Goal: Information Seeking & Learning: Learn about a topic

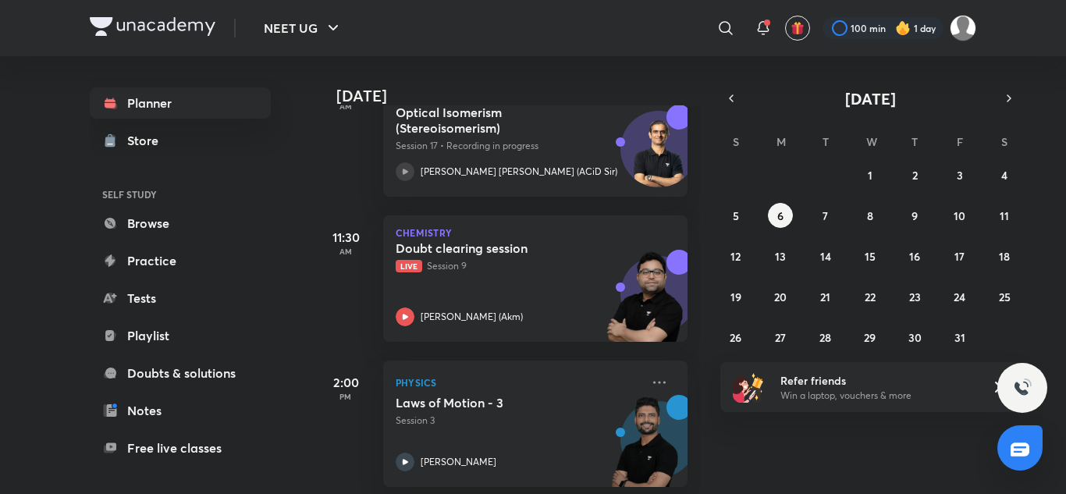
scroll to position [276, 0]
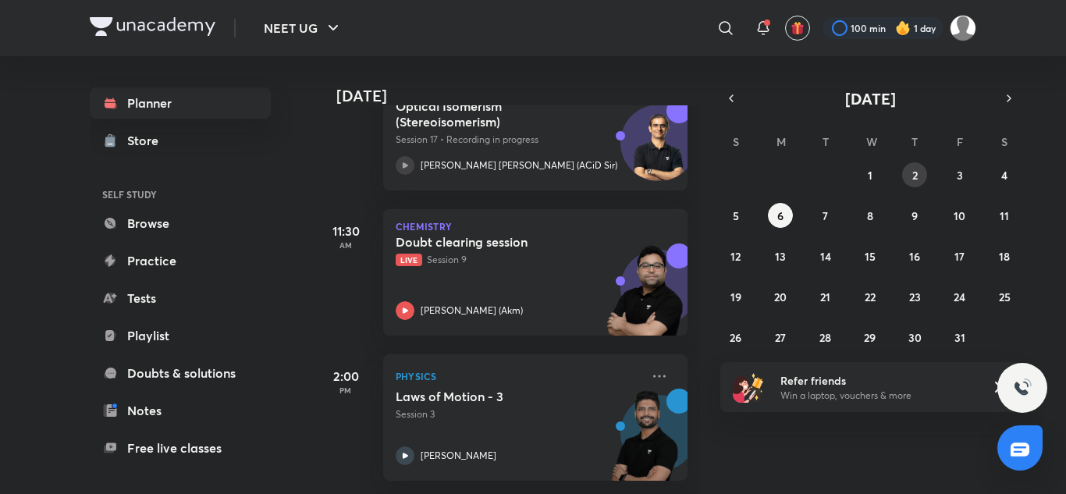
click at [922, 180] on button "2" at bounding box center [914, 174] width 25 height 25
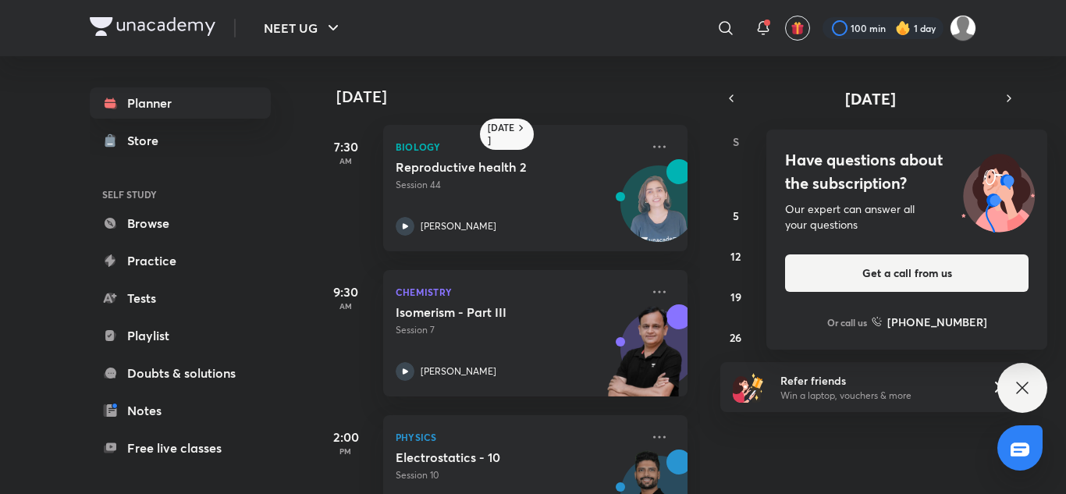
click at [1029, 380] on icon at bounding box center [1022, 388] width 19 height 19
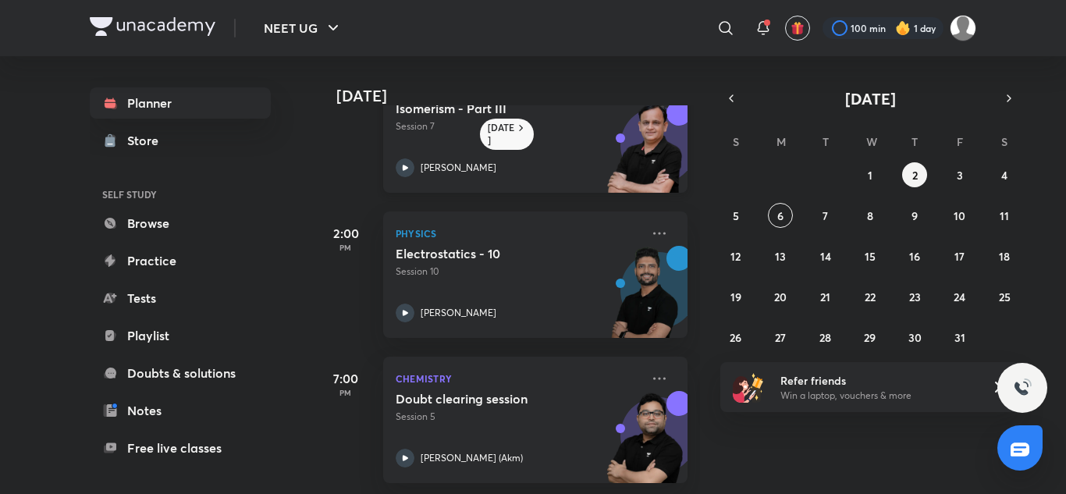
scroll to position [217, 0]
click at [509, 393] on h5 "Doubt clearing session" at bounding box center [493, 397] width 194 height 16
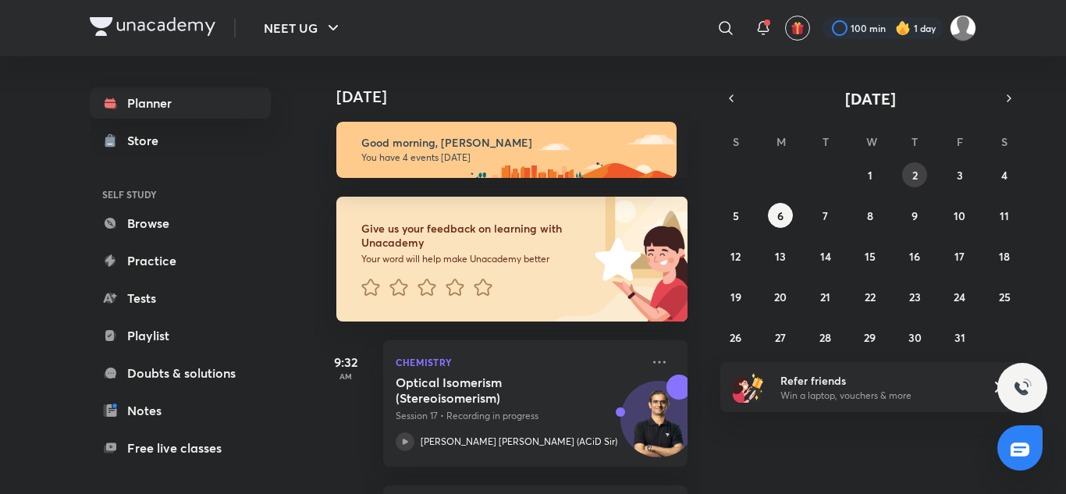
click at [920, 171] on button "2" at bounding box center [914, 174] width 25 height 25
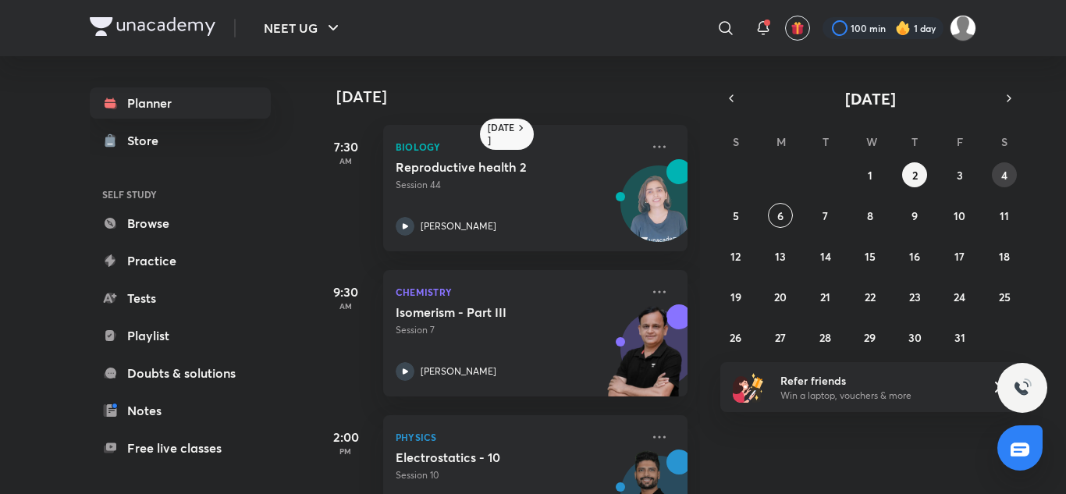
click at [1010, 183] on button "4" at bounding box center [1004, 174] width 25 height 25
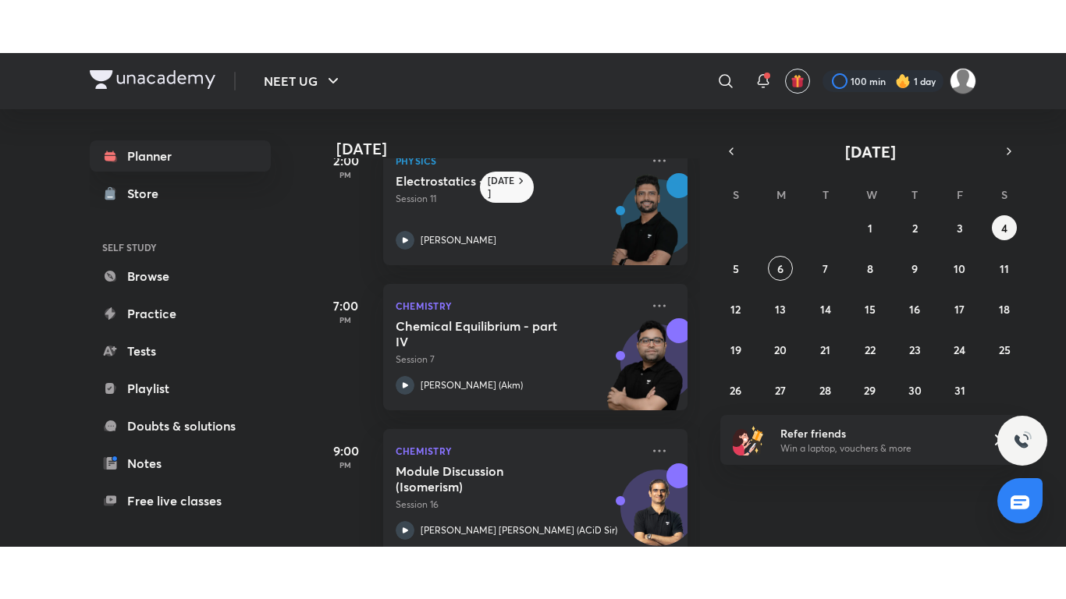
scroll to position [362, 0]
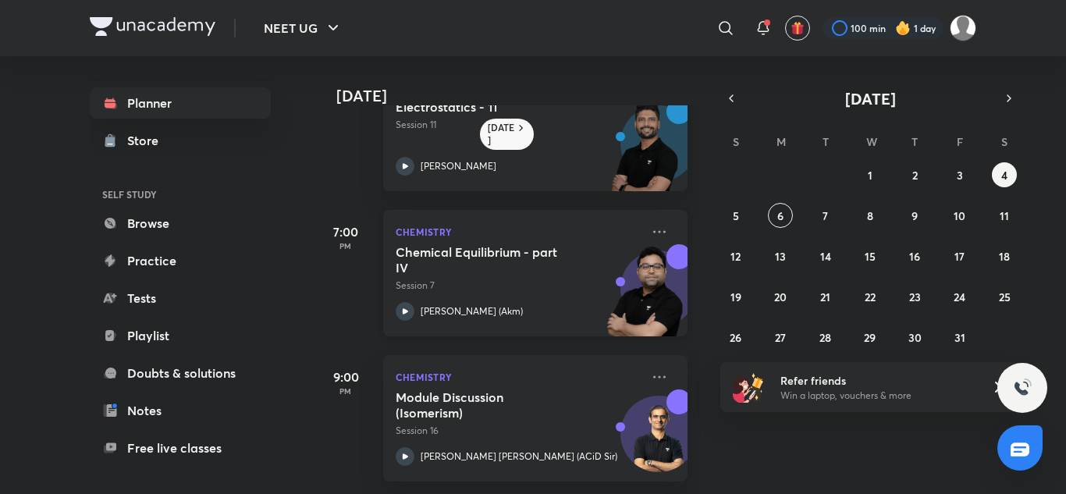
click at [541, 244] on h5 "Chemical Equilibrium - part IV" at bounding box center [493, 259] width 194 height 31
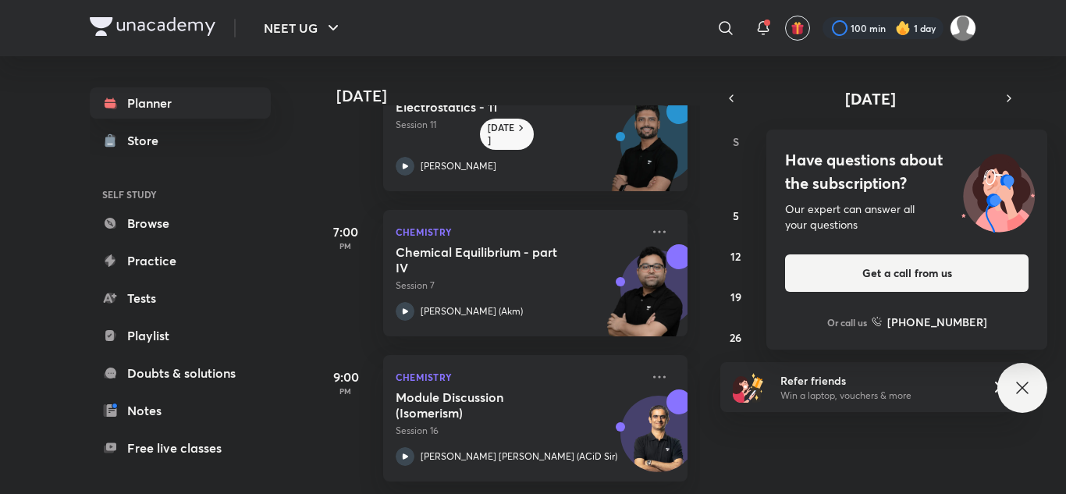
scroll to position [257, 0]
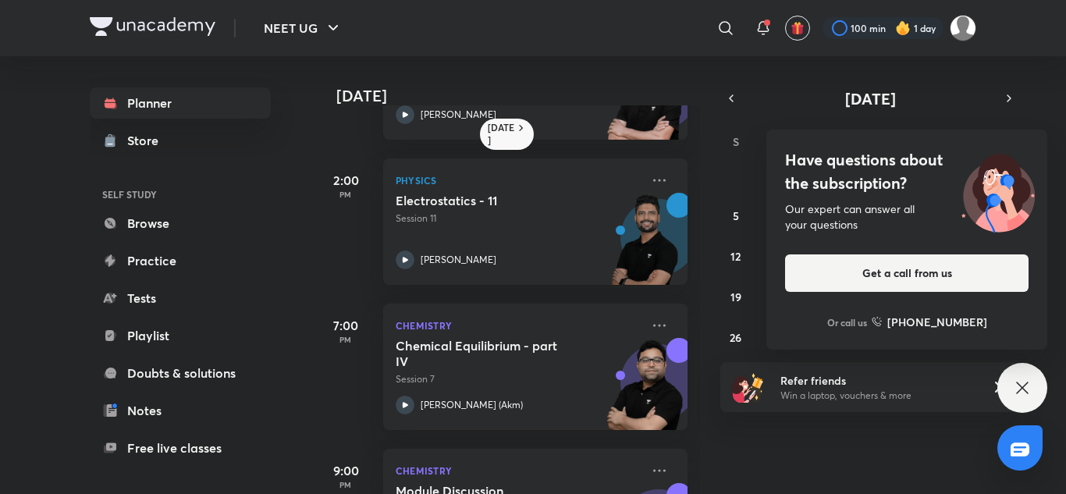
click at [1026, 389] on icon at bounding box center [1022, 388] width 19 height 19
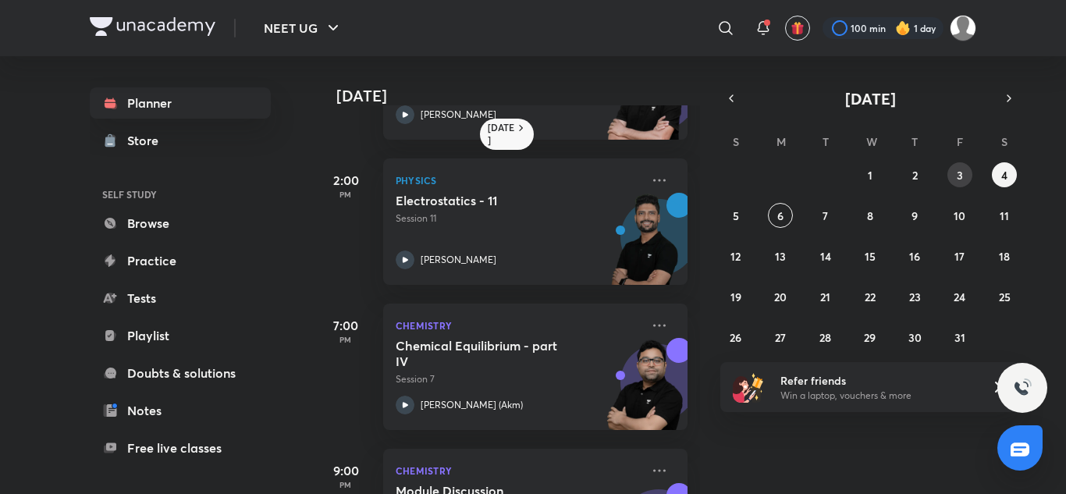
click at [967, 177] on button "3" at bounding box center [959, 174] width 25 height 25
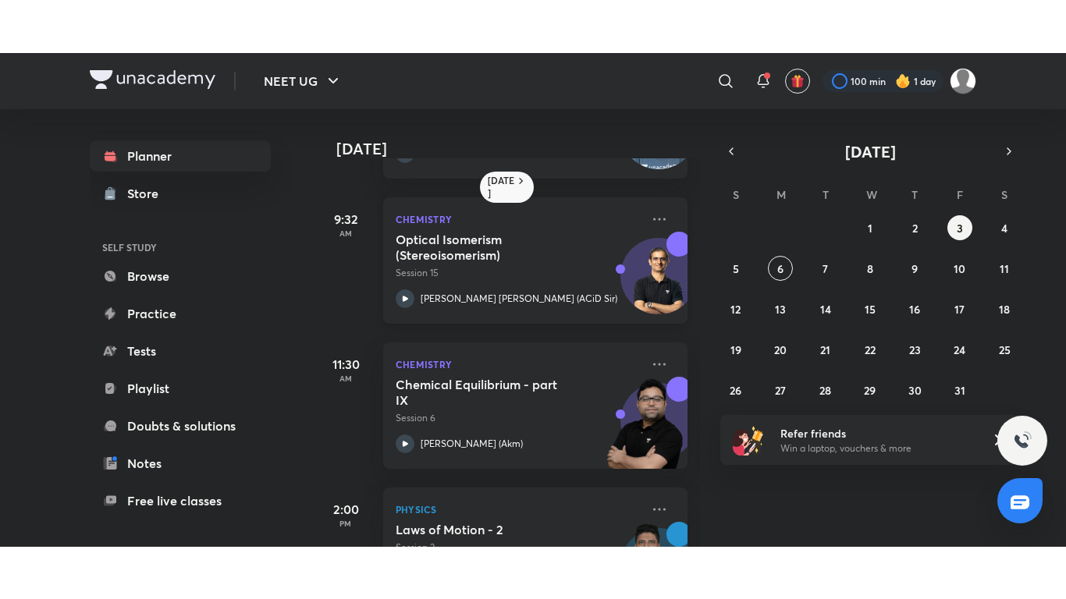
scroll to position [126, 0]
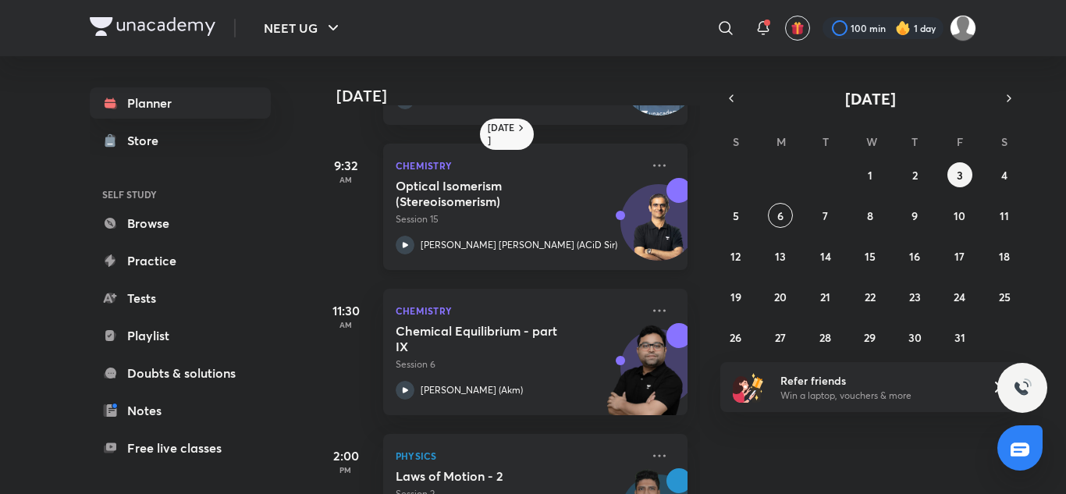
click at [524, 329] on h5 "Chemical Equilibrium - part IX" at bounding box center [493, 338] width 194 height 31
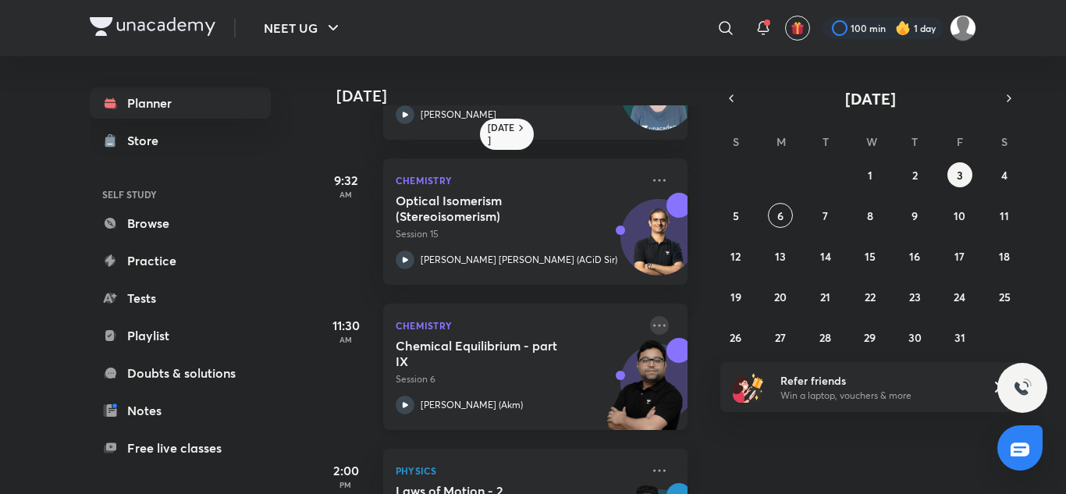
click at [650, 328] on icon at bounding box center [659, 325] width 19 height 19
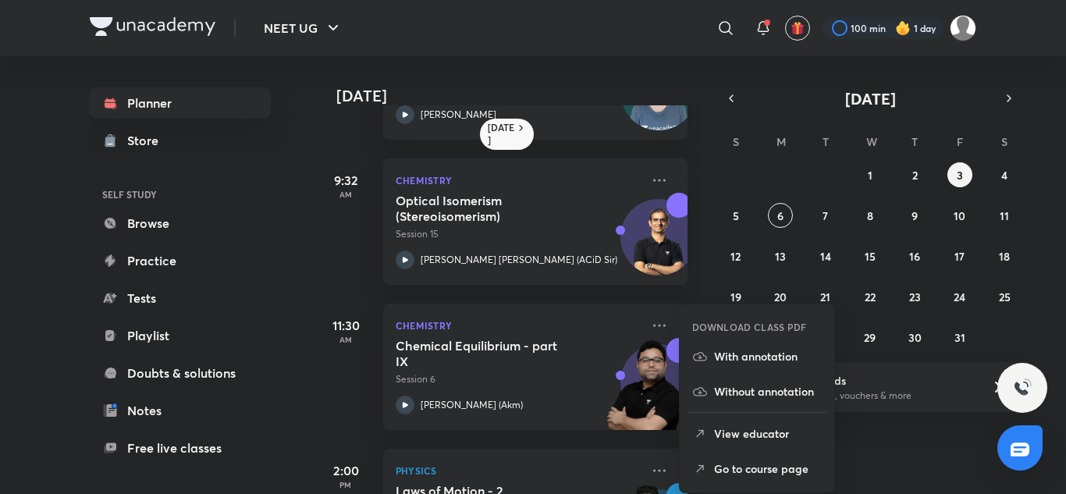
click at [768, 357] on p "With annotation" at bounding box center [768, 356] width 108 height 16
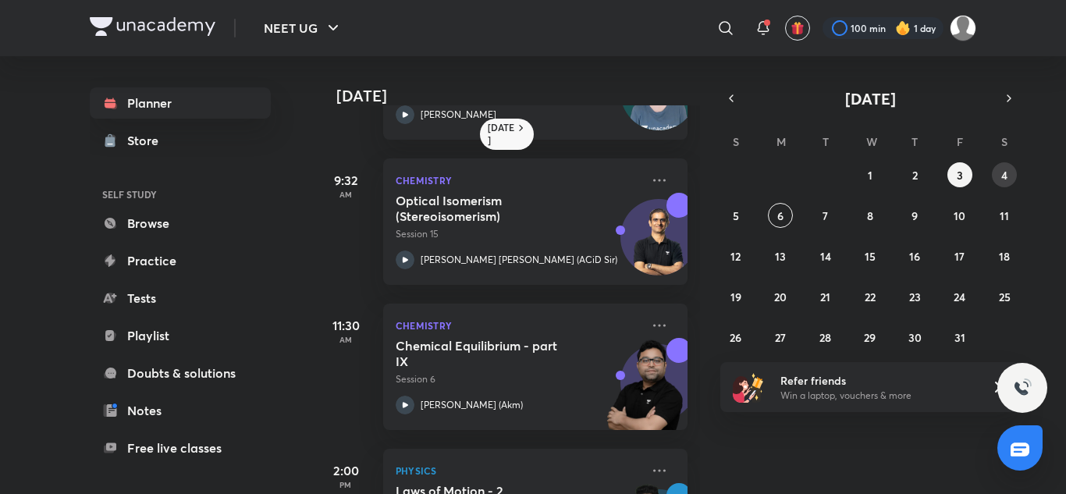
drag, startPoint x: 999, startPoint y: 169, endPoint x: 747, endPoint y: 223, distance: 257.8
click at [747, 223] on div "28 29 30 1 2 3 4 5 6 7 8 9 10 11 12 13 14 15 16 17 18 19 20 21 22 23 24 25 26 2…" at bounding box center [870, 255] width 300 height 187
click at [780, 217] on abbr "6" at bounding box center [780, 215] width 6 height 15
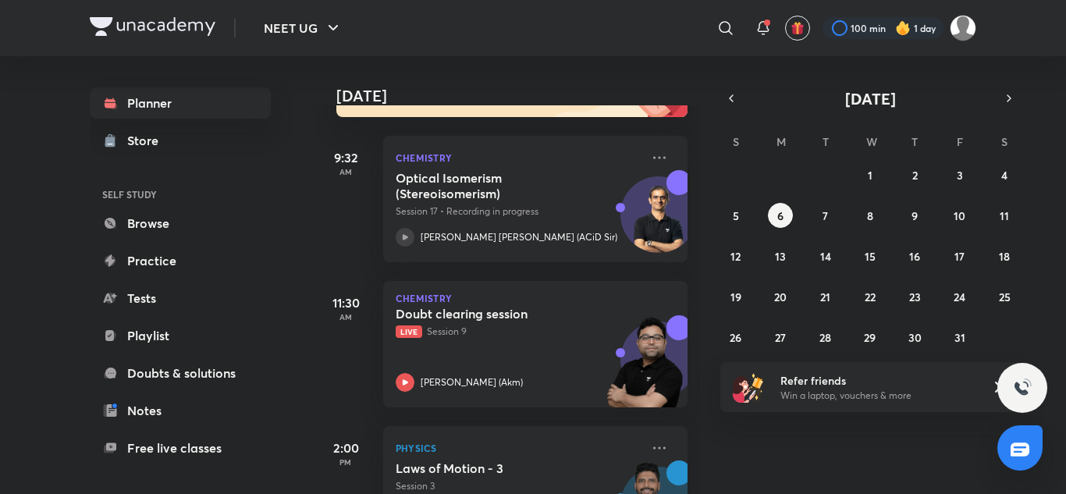
scroll to position [208, 0]
